Goal: Book appointment/travel/reservation

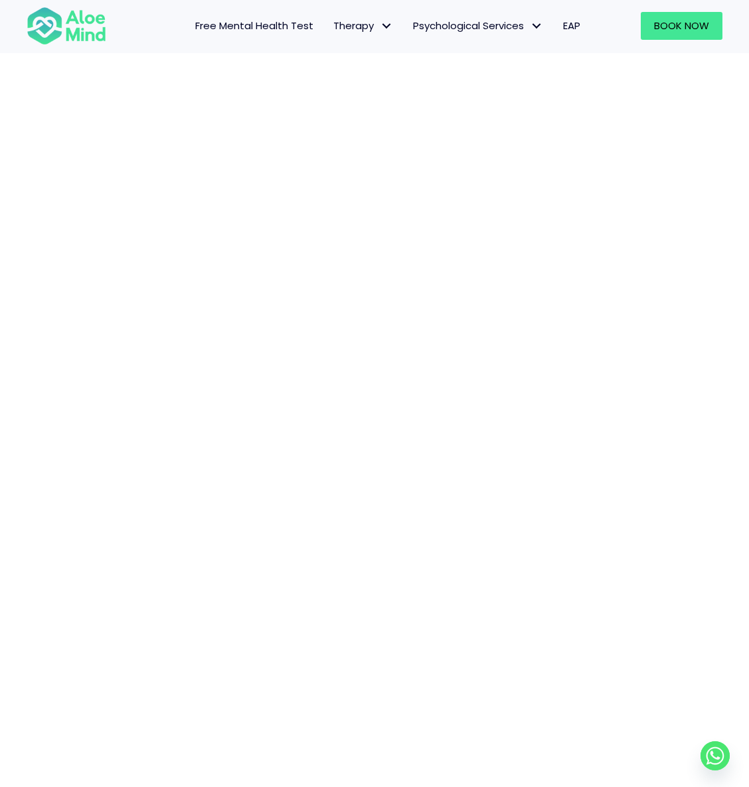
scroll to position [96, 0]
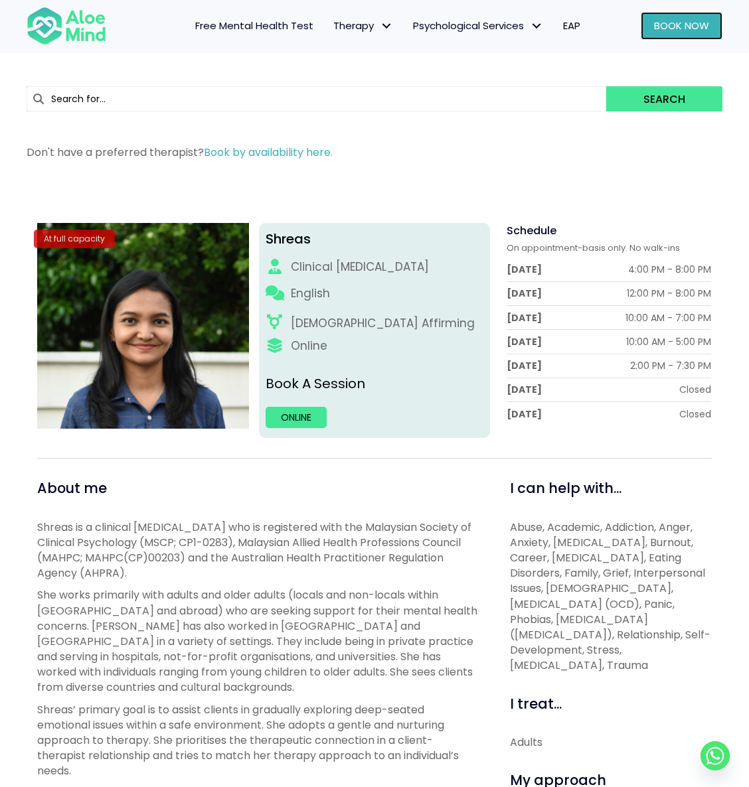
click at [660, 28] on span "Book Now" at bounding box center [681, 26] width 55 height 14
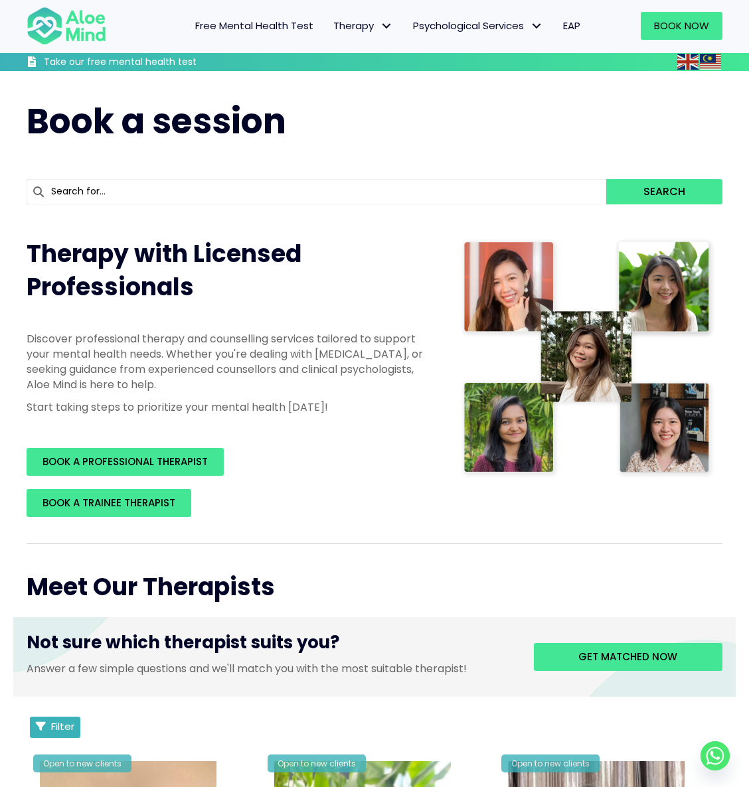
scroll to position [88, 0]
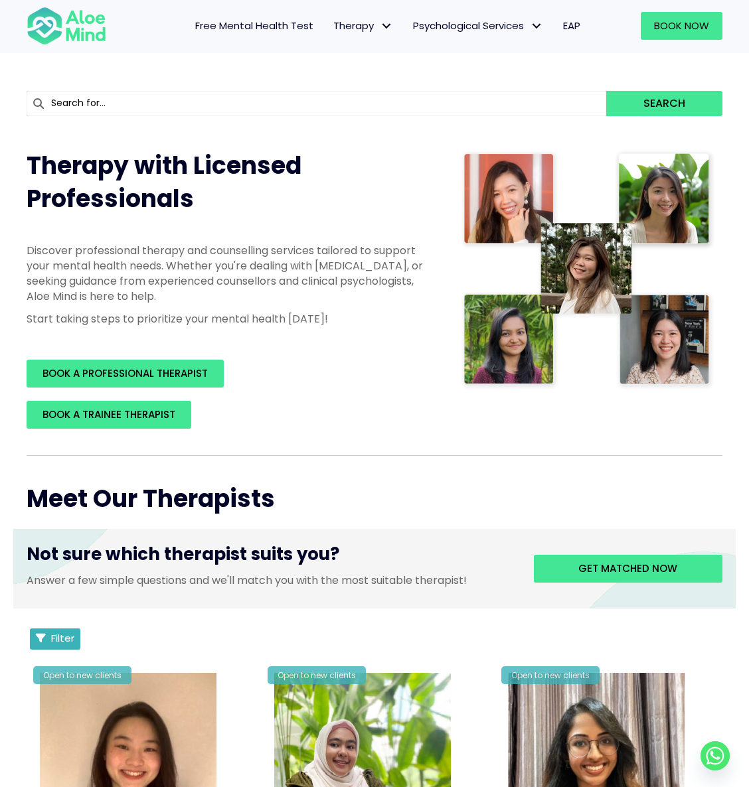
click at [55, 641] on span "Filter" at bounding box center [62, 638] width 23 height 14
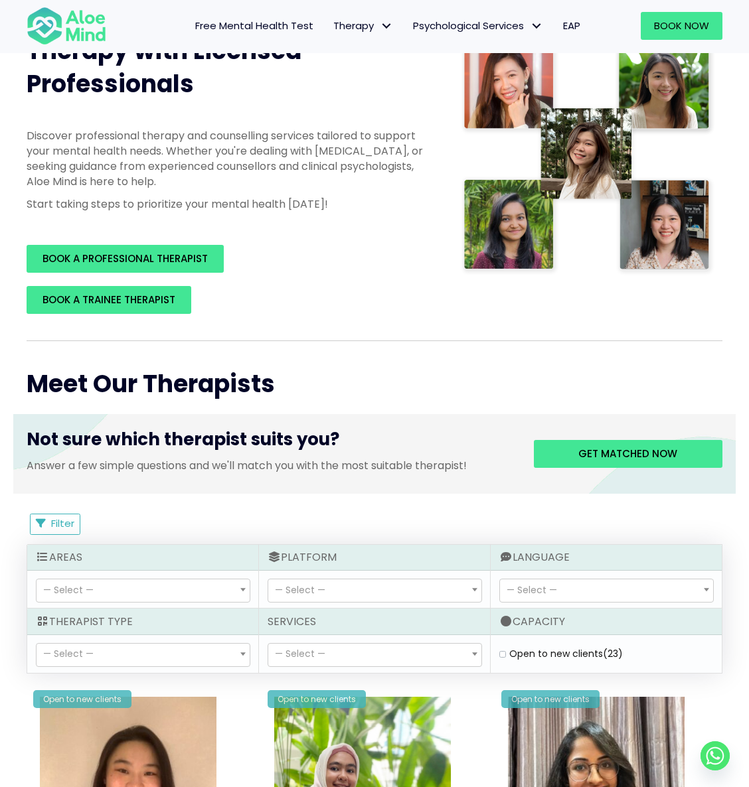
scroll to position [295, 0]
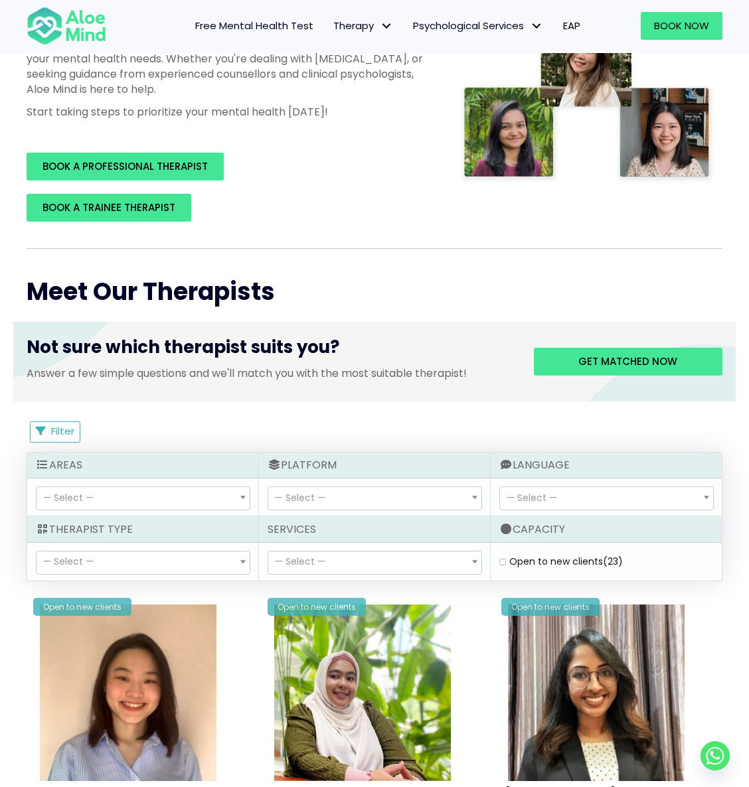
click at [108, 505] on span "— Select —" at bounding box center [143, 498] width 213 height 23
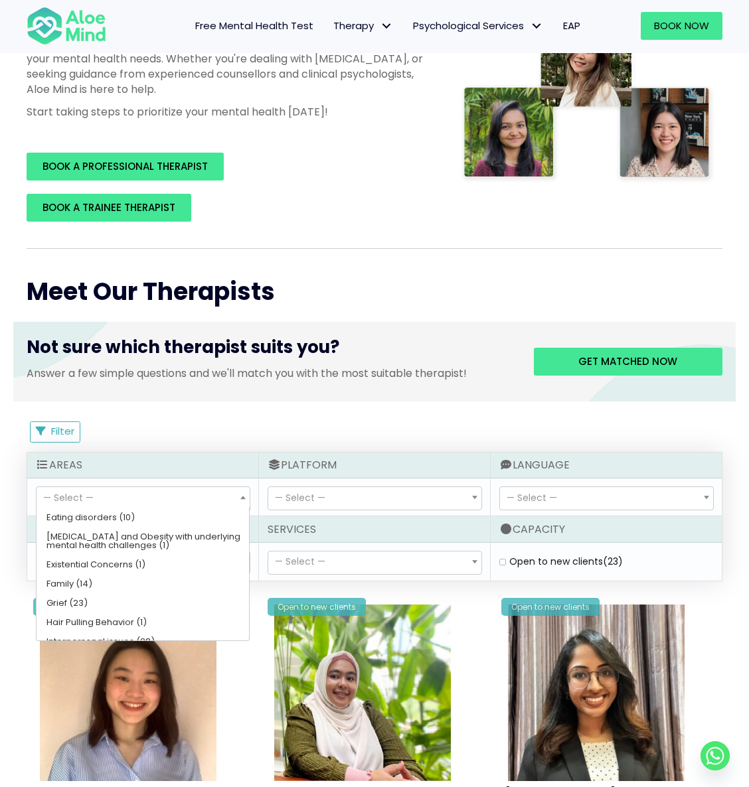
scroll to position [277, 0]
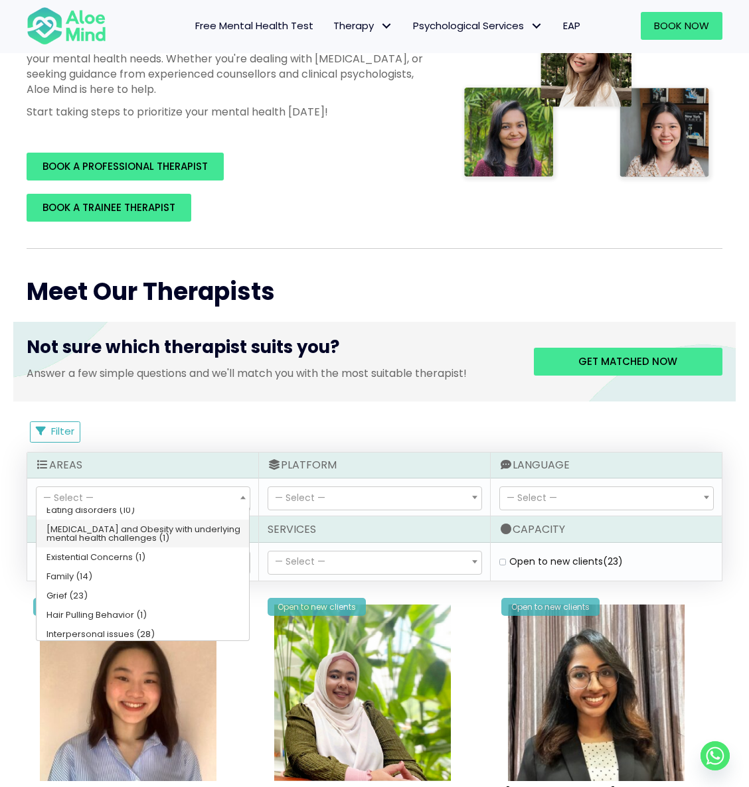
click at [305, 497] on span "— Select —" at bounding box center [300, 497] width 50 height 13
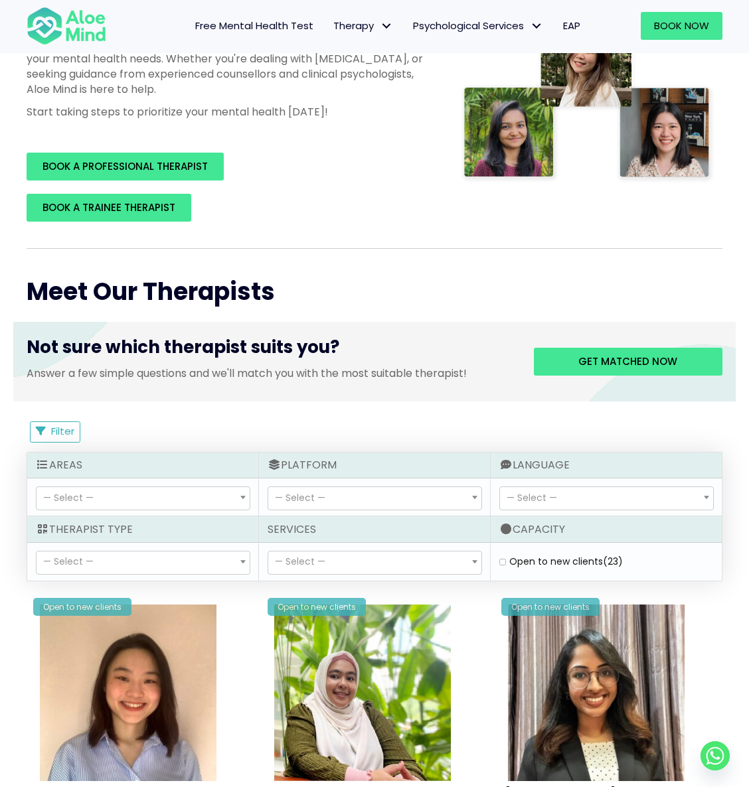
click at [305, 497] on span "— Select —" at bounding box center [300, 497] width 50 height 13
click at [309, 560] on span "— Select —" at bounding box center [300, 561] width 50 height 13
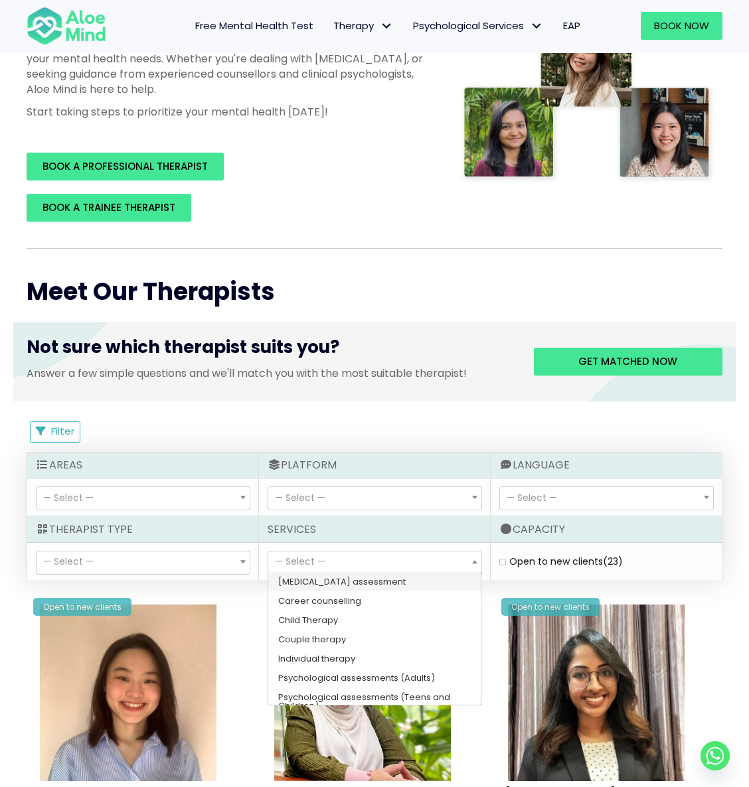
scroll to position [29, 0]
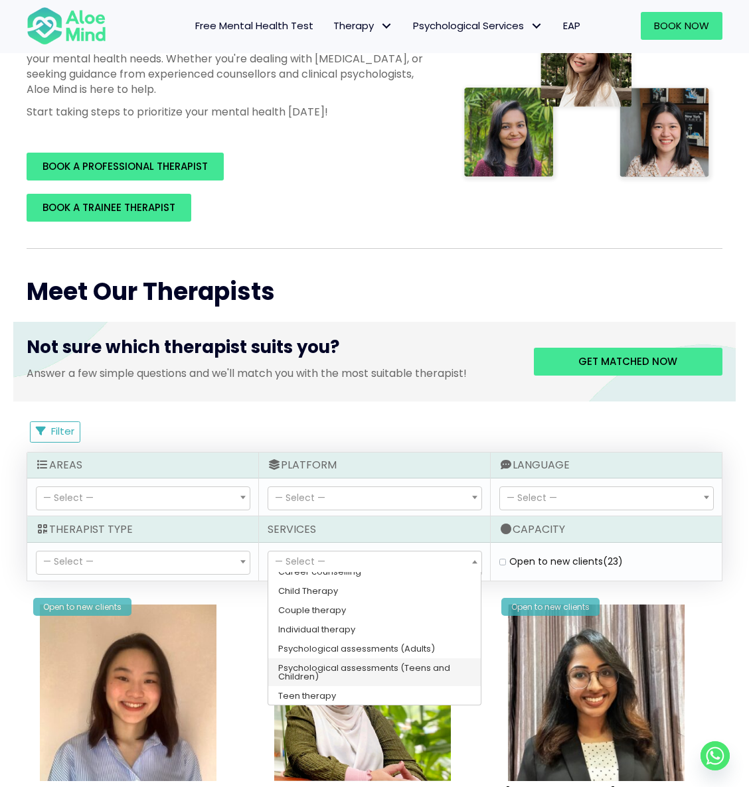
select select "182"
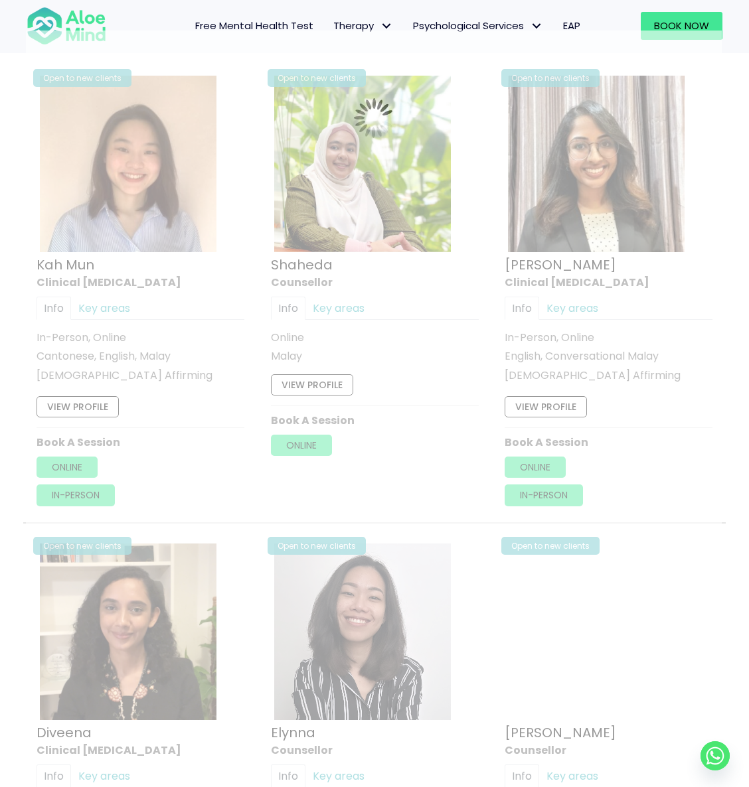
scroll to position [717, 0]
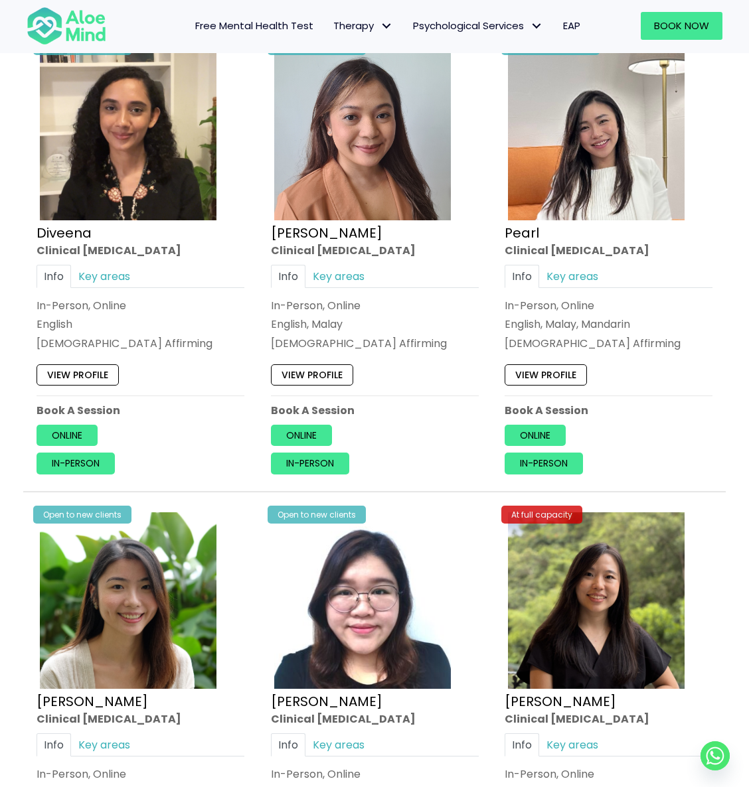
scroll to position [742, 0]
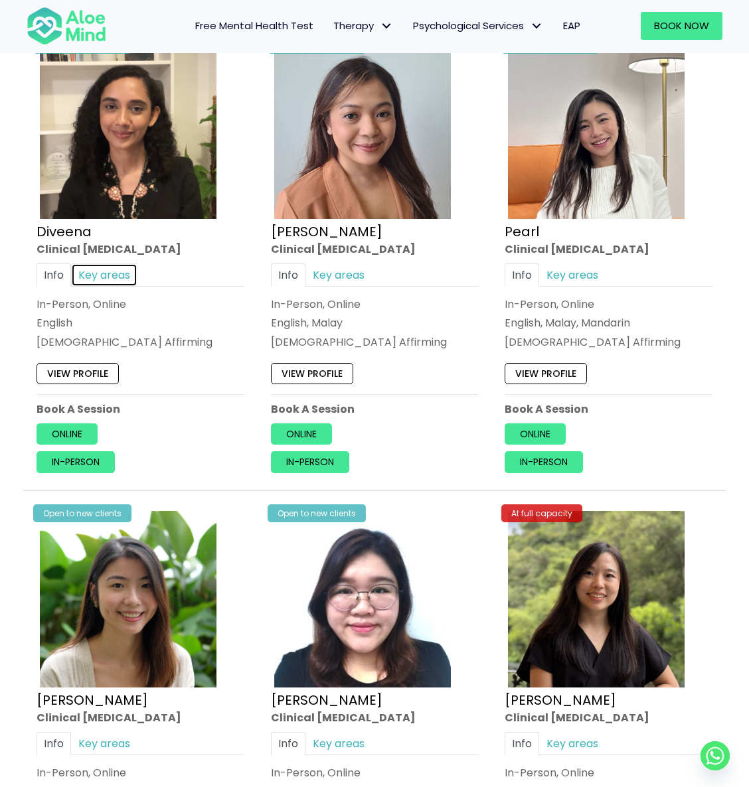
click at [102, 277] on link "Key areas" at bounding box center [104, 275] width 66 height 23
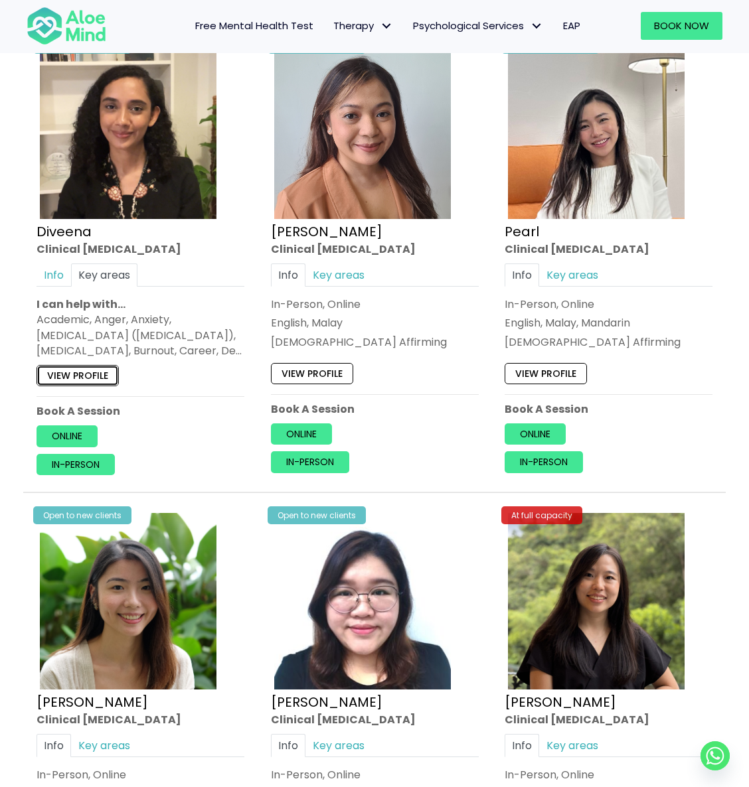
click at [97, 382] on link "View profile" at bounding box center [78, 375] width 82 height 21
click at [318, 378] on link "View profile" at bounding box center [312, 373] width 82 height 21
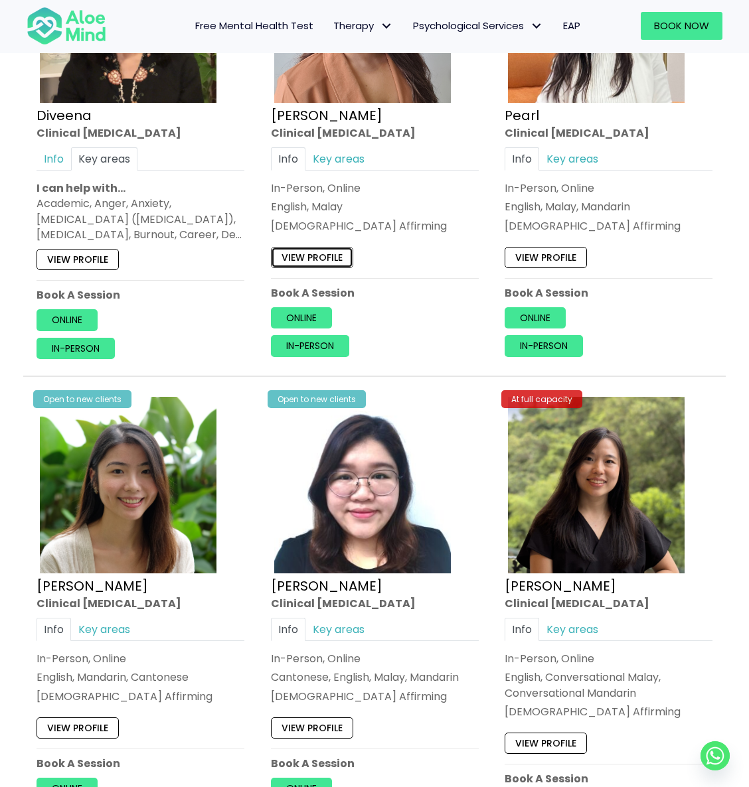
scroll to position [883, 0]
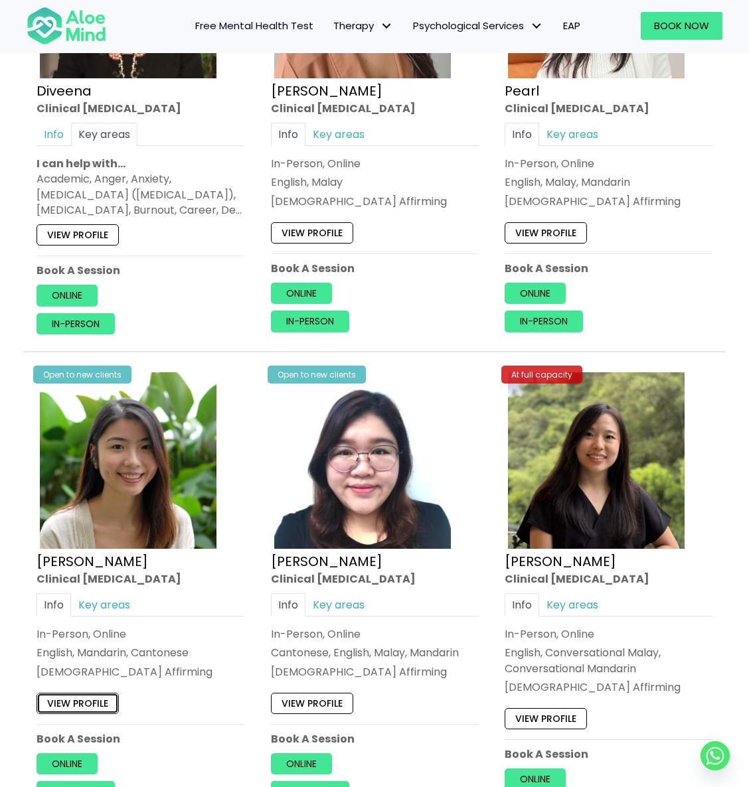
click at [89, 700] on link "View profile" at bounding box center [78, 703] width 82 height 21
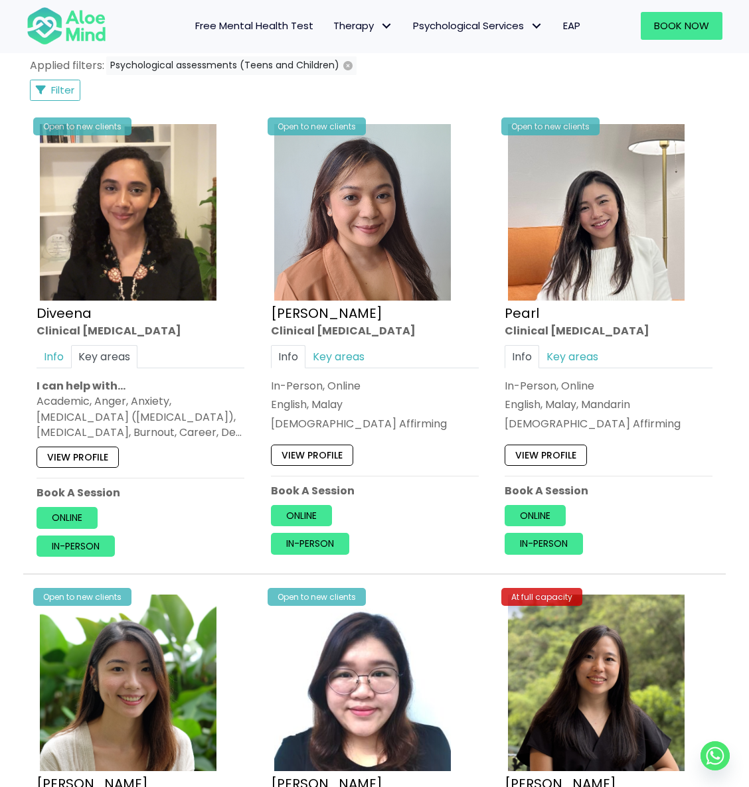
scroll to position [692, 0]
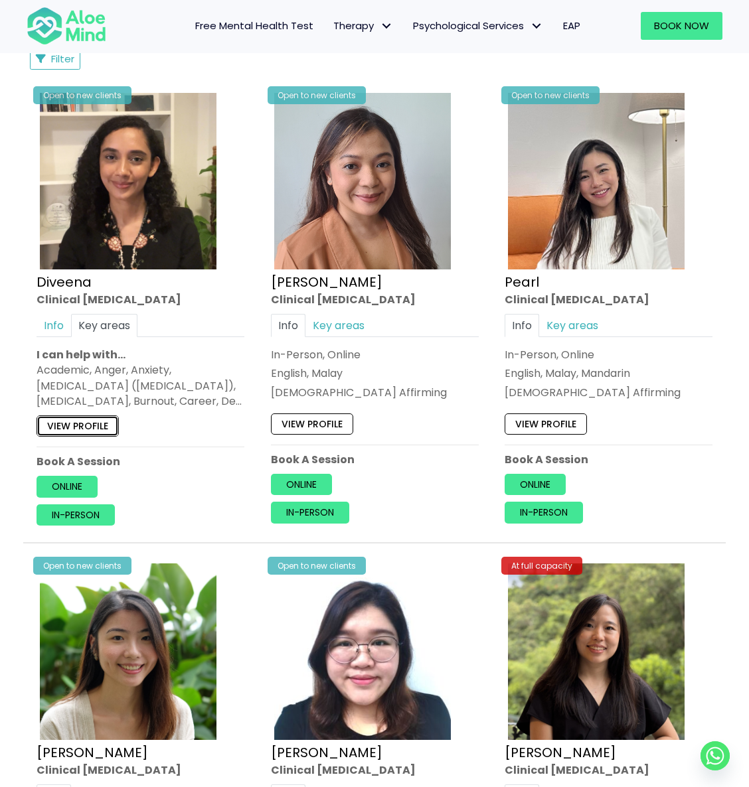
click at [87, 429] on link "View profile" at bounding box center [78, 426] width 82 height 21
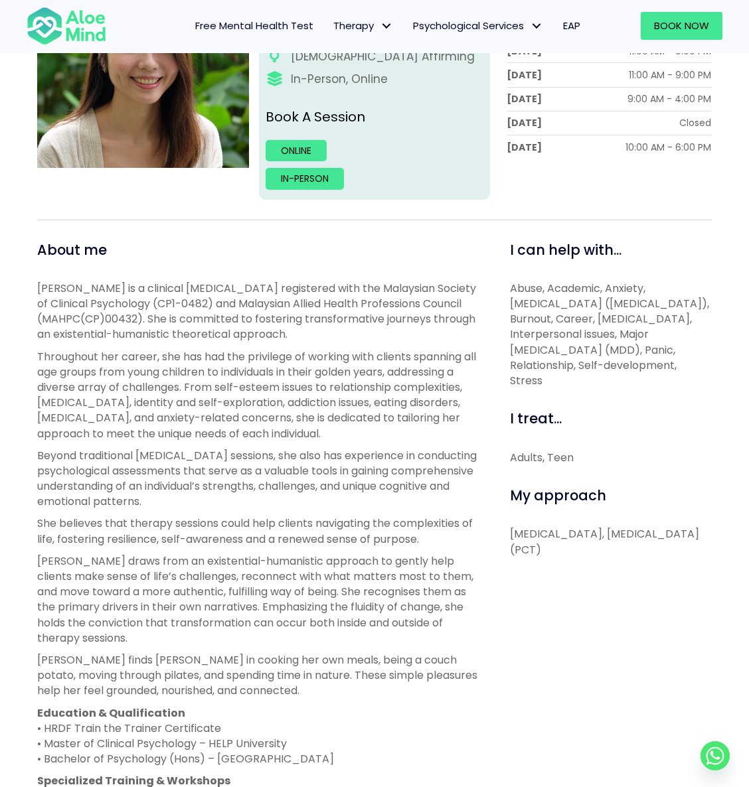
scroll to position [286, 0]
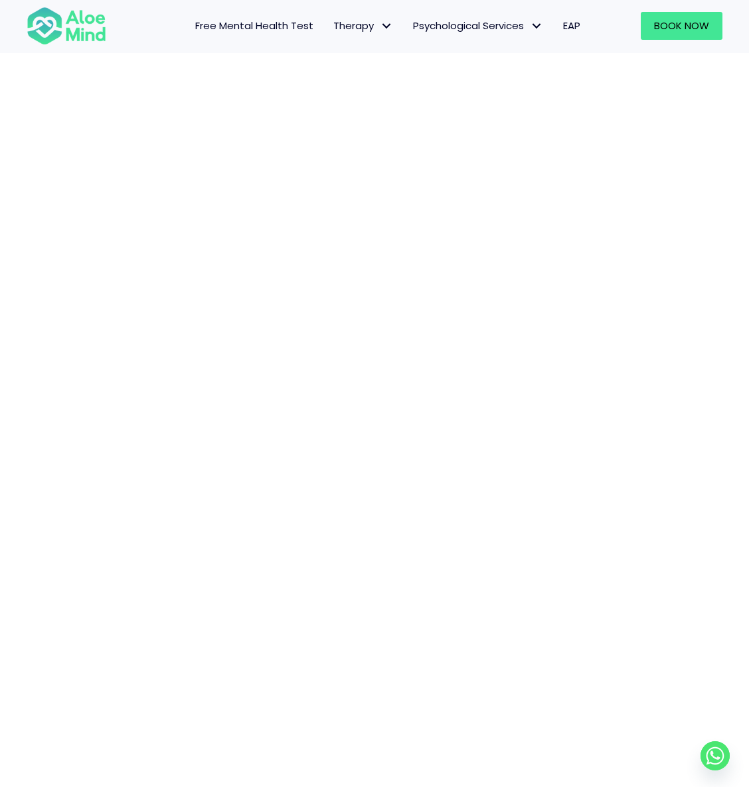
scroll to position [305, 0]
